Goal: Task Accomplishment & Management: Use online tool/utility

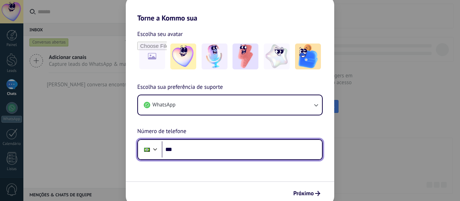
click at [184, 152] on input "***" at bounding box center [242, 149] width 160 height 17
type input "**********"
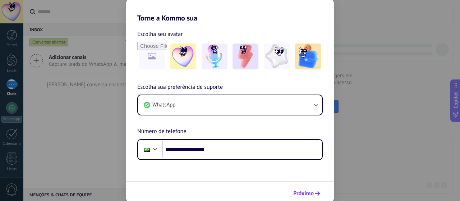
click at [300, 191] on span "Próximo" at bounding box center [303, 193] width 20 height 5
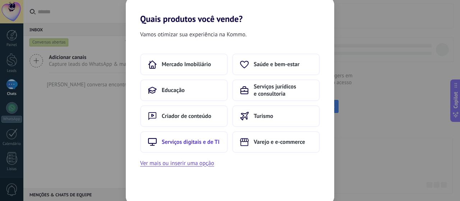
click at [176, 142] on span "Serviços digitais e de TI" at bounding box center [191, 141] width 58 height 7
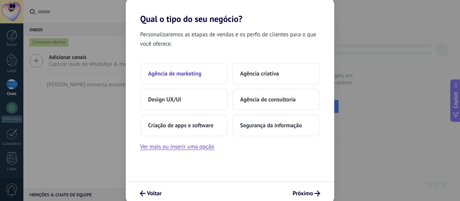
click at [177, 71] on span "Agência de marketing" at bounding box center [174, 73] width 53 height 7
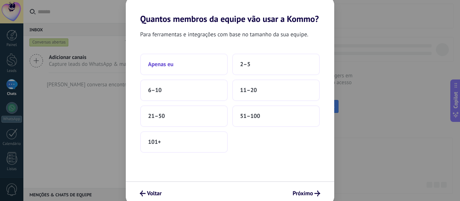
click at [183, 66] on button "Apenas eu" at bounding box center [184, 65] width 88 height 22
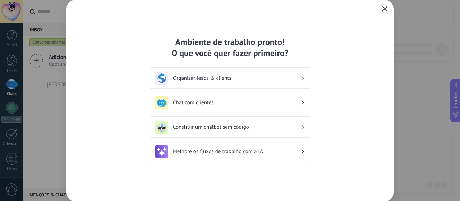
click at [388, 8] on button "button" at bounding box center [384, 9] width 9 height 10
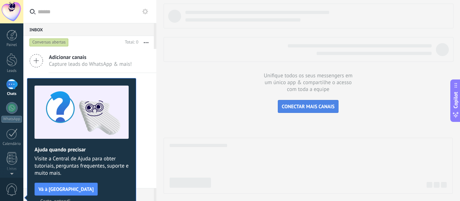
click at [295, 111] on button "CONECTAR MAIS CANAIS" at bounding box center [308, 106] width 61 height 13
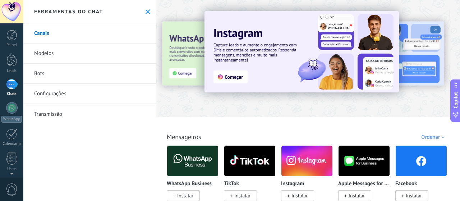
drag, startPoint x: 459, startPoint y: 3, endPoint x: 459, endPoint y: 9, distance: 6.1
click at [459, 9] on div "Todos Cx. Entrada Soluções de IA Automações Fonte do lead Instalado Minhas insc…" at bounding box center [308, 100] width 304 height 201
click at [458, 8] on div "Todos Cx. Entrada Soluções de IA Automações Fonte do lead Instalado Minhas insc…" at bounding box center [308, 100] width 304 height 201
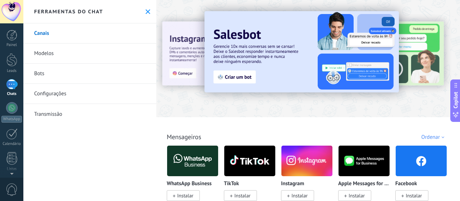
drag, startPoint x: 459, startPoint y: 4, endPoint x: 458, endPoint y: 9, distance: 4.8
click at [458, 9] on div "Todos Cx. Entrada Soluções de IA Automações Fonte do lead Instalado Minhas insc…" at bounding box center [308, 100] width 304 height 201
click at [15, 40] on div at bounding box center [11, 35] width 11 height 11
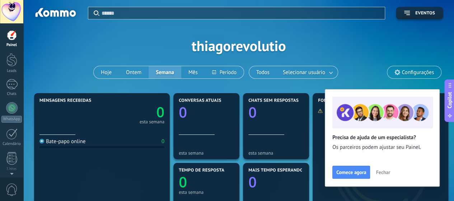
click at [384, 171] on span "Fechar" at bounding box center [383, 172] width 14 height 5
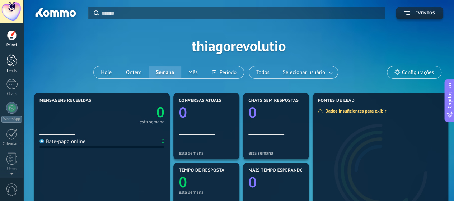
click at [10, 57] on div at bounding box center [11, 59] width 11 height 13
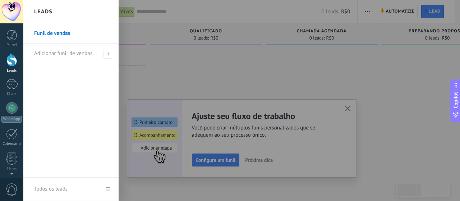
click at [71, 33] on link "Funil de vendas" at bounding box center [72, 33] width 77 height 20
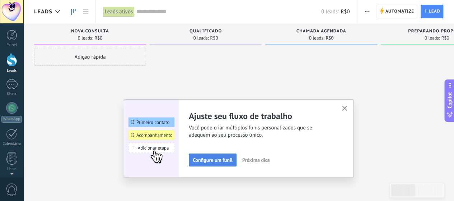
click at [211, 165] on button "Configure um funil" at bounding box center [213, 159] width 48 height 13
